Goal: Information Seeking & Learning: Learn about a topic

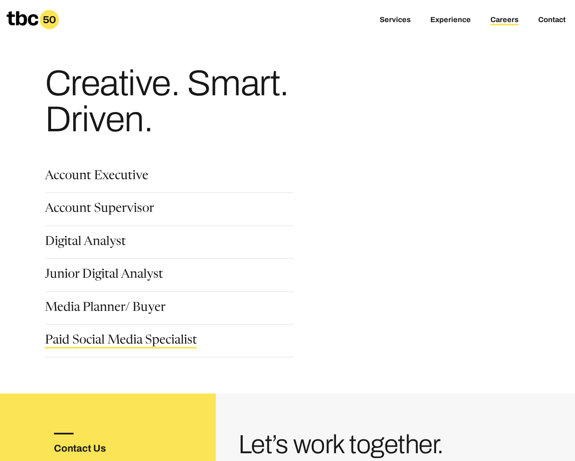
click at [114, 336] on link "Paid Social Media Specialist" at bounding box center [121, 341] width 152 height 14
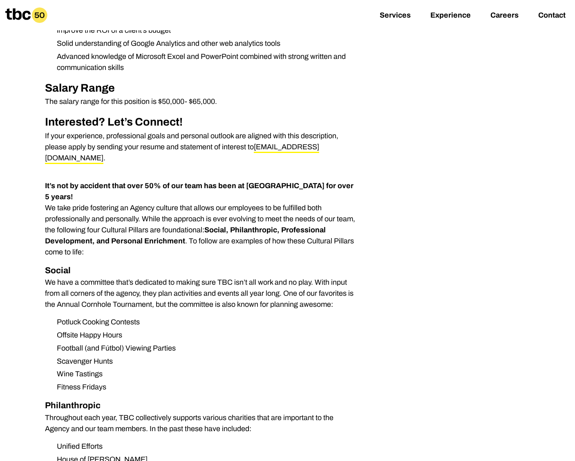
scroll to position [598, 0]
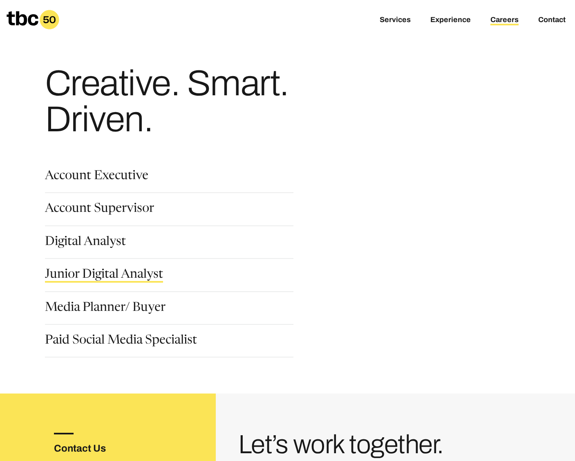
click at [112, 278] on link "Junior Digital Analyst" at bounding box center [104, 276] width 118 height 14
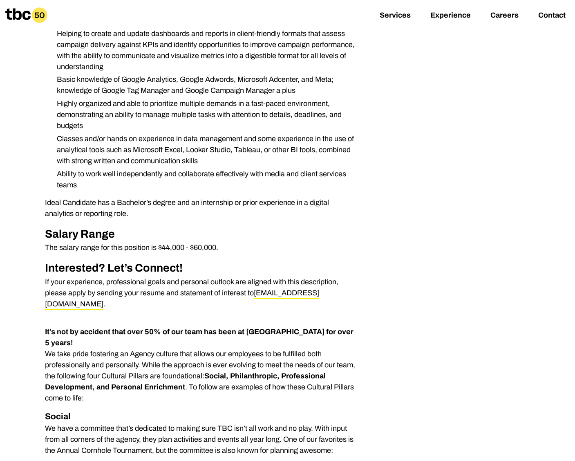
scroll to position [356, 0]
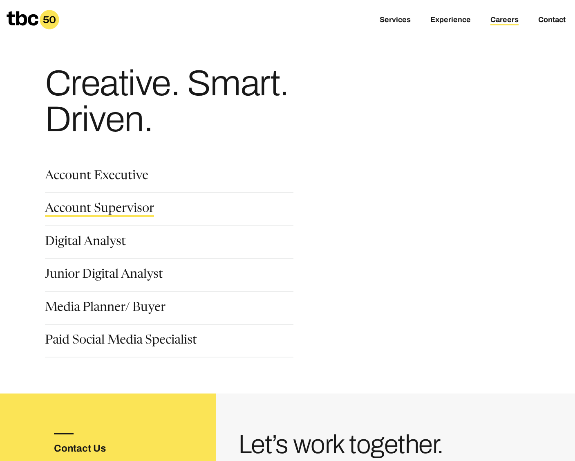
click at [94, 212] on link "Account Supervisor" at bounding box center [99, 210] width 109 height 14
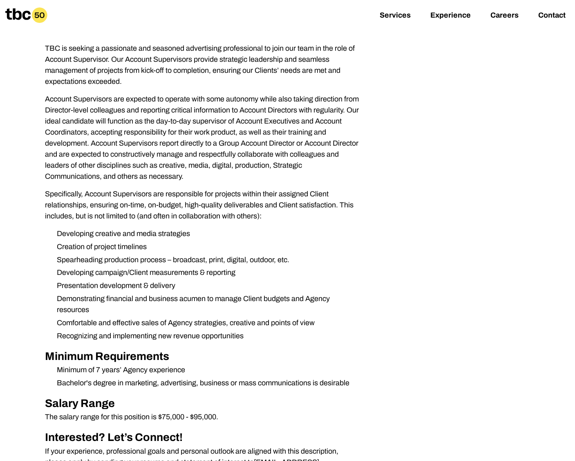
scroll to position [134, 0]
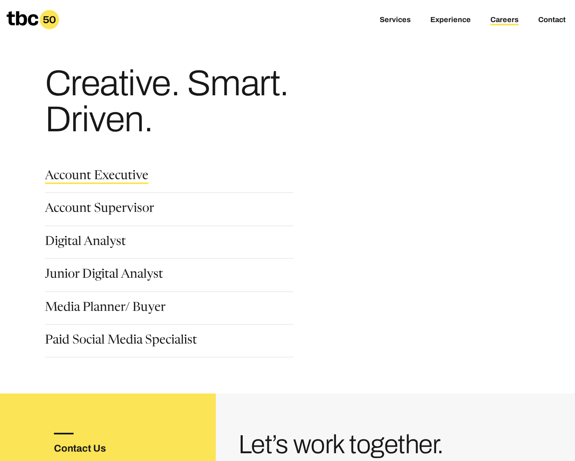
click at [114, 175] on link "Account Executive" at bounding box center [96, 177] width 103 height 14
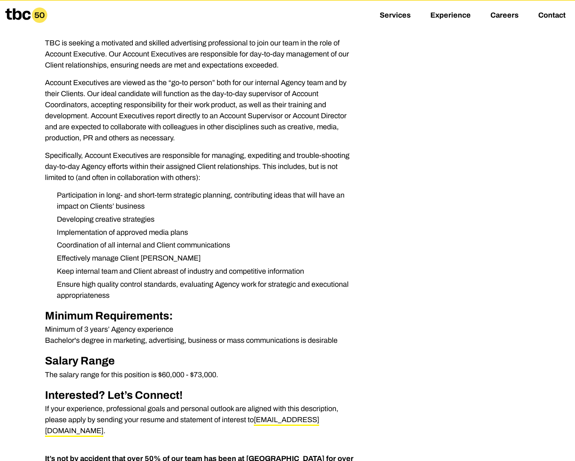
scroll to position [224, 0]
